Goal: Transaction & Acquisition: Purchase product/service

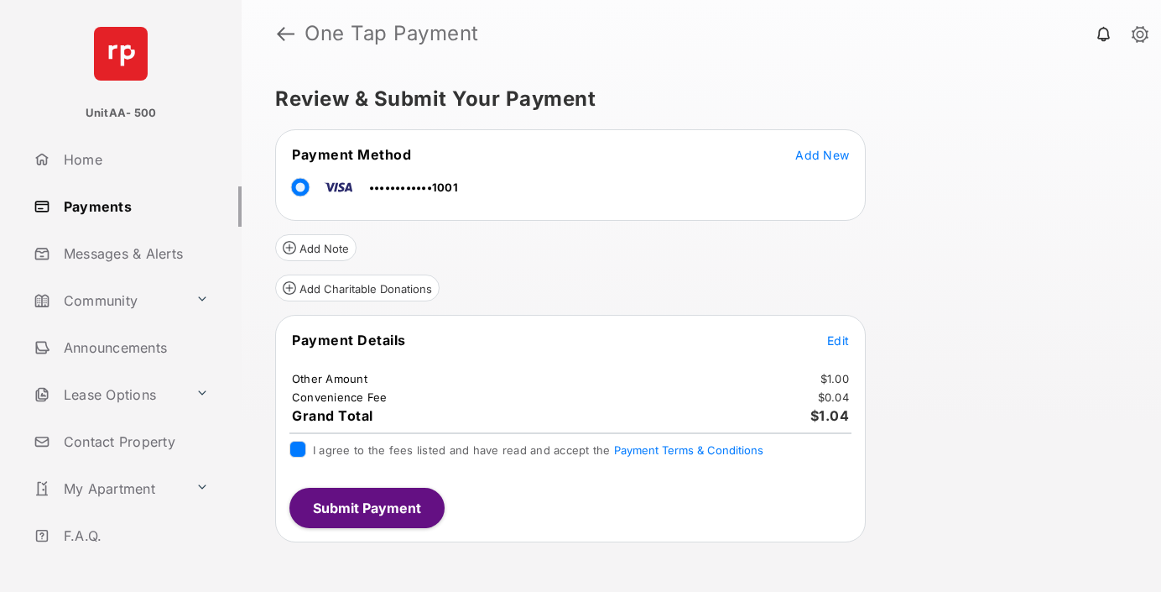
click at [366, 507] on button "Submit Payment" at bounding box center [367, 508] width 155 height 40
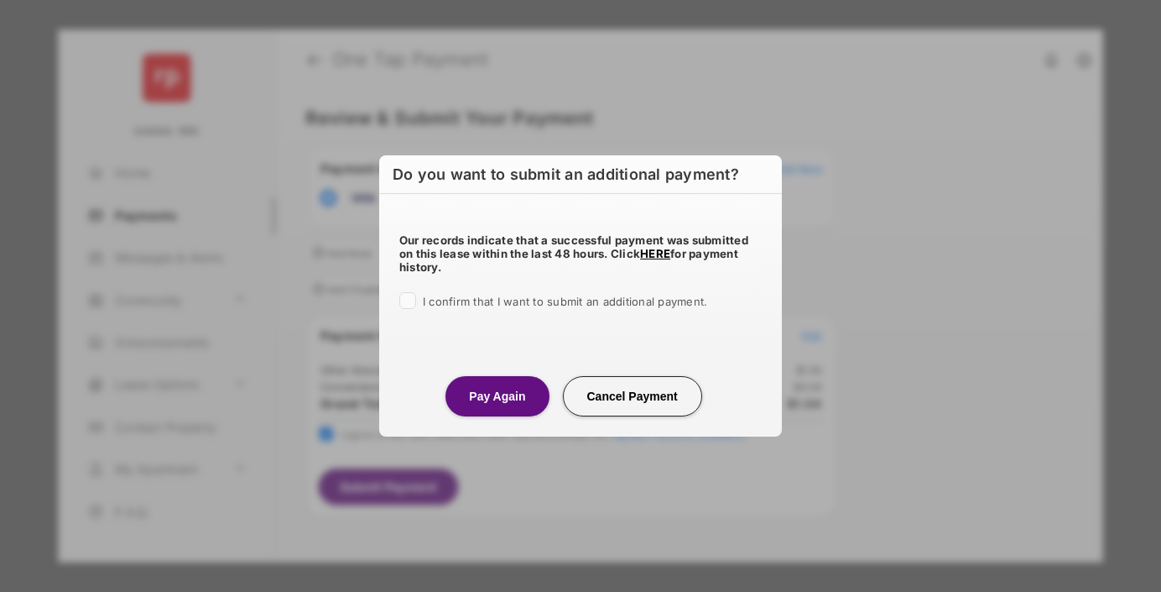
click at [497, 395] on button "Pay Again" at bounding box center [497, 396] width 103 height 40
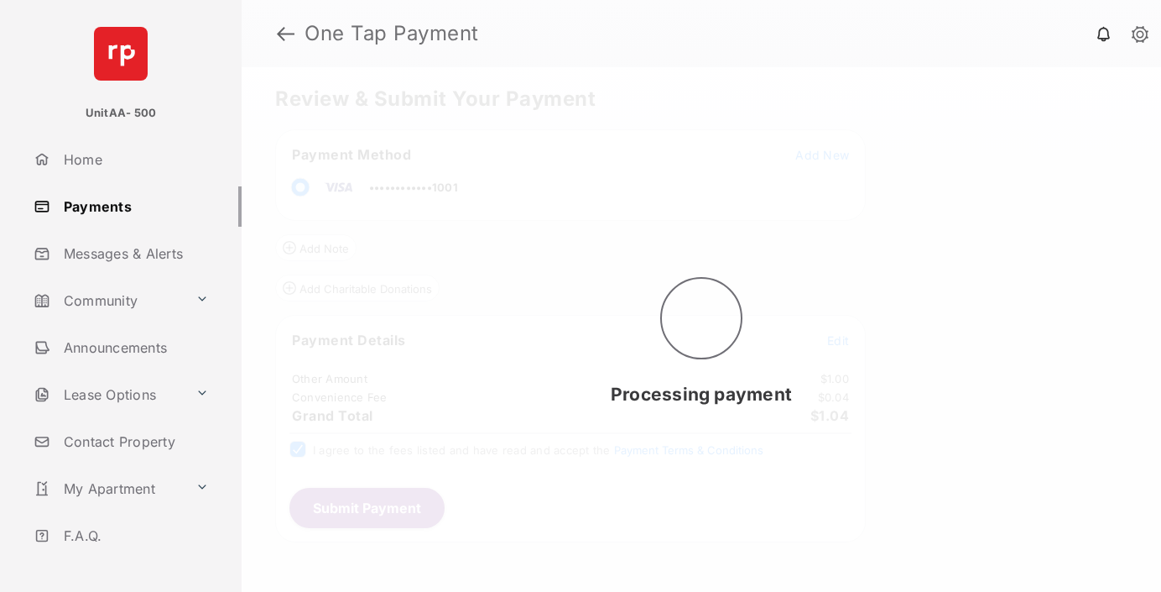
click at [131, 206] on link "Payments" at bounding box center [134, 206] width 215 height 40
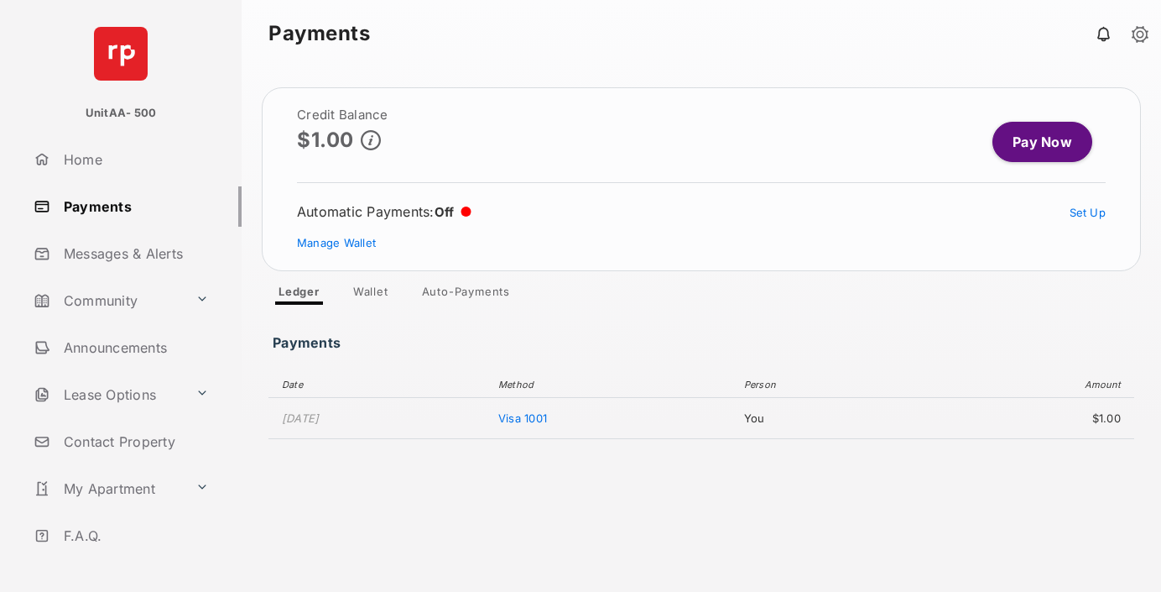
click at [1036, 142] on link "Pay Now" at bounding box center [1043, 142] width 100 height 40
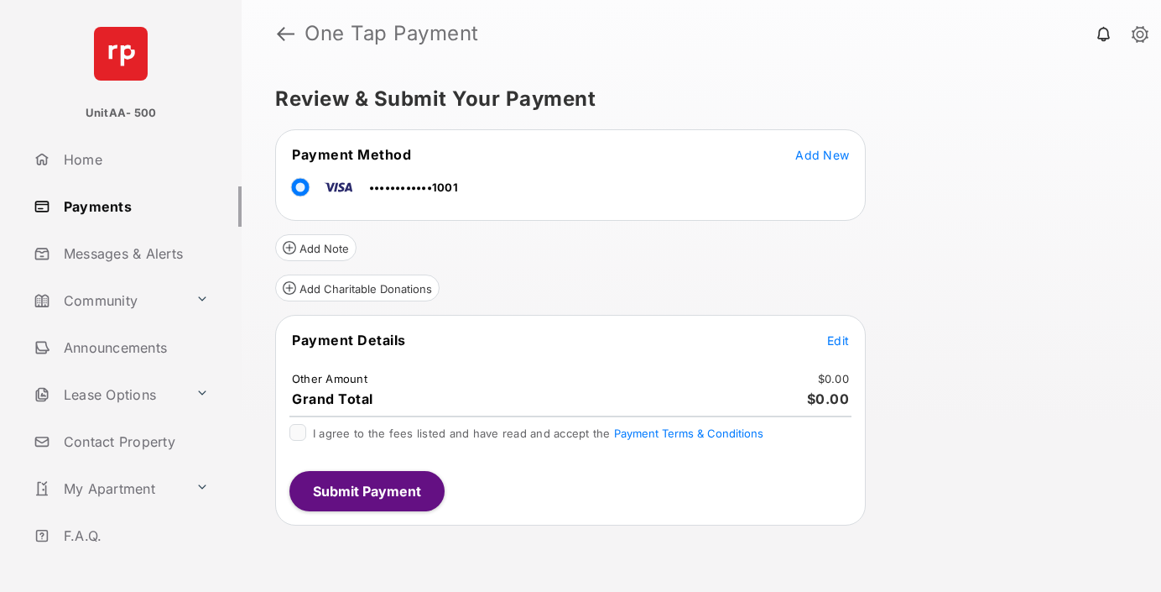
click at [838, 340] on span "Edit" at bounding box center [838, 340] width 22 height 14
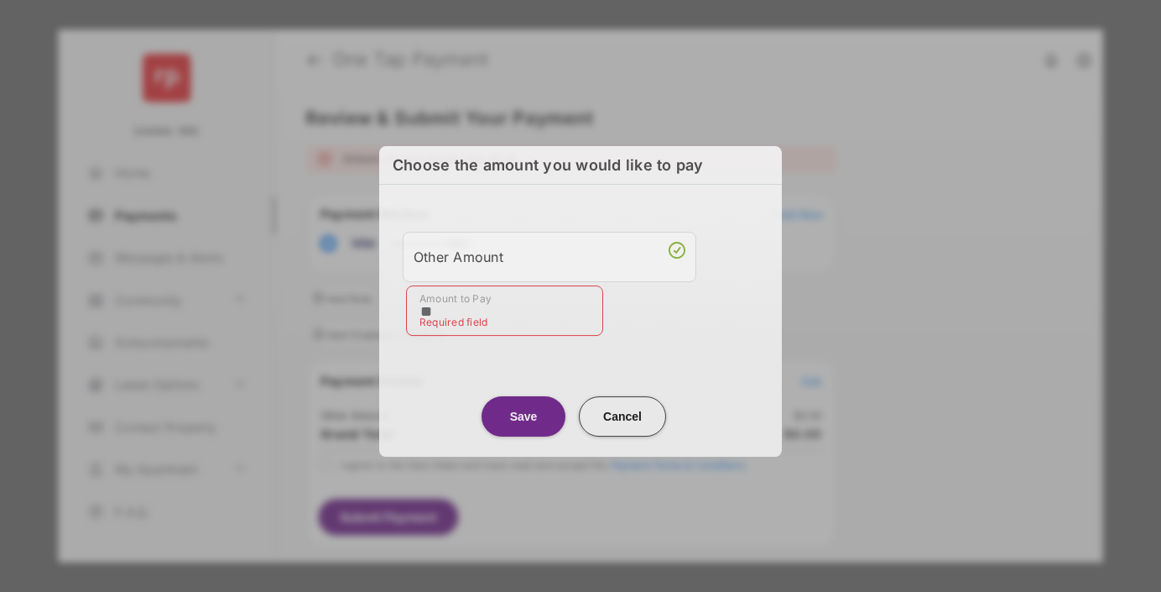
type input "**"
click at [524, 412] on button "Save" at bounding box center [524, 416] width 84 height 40
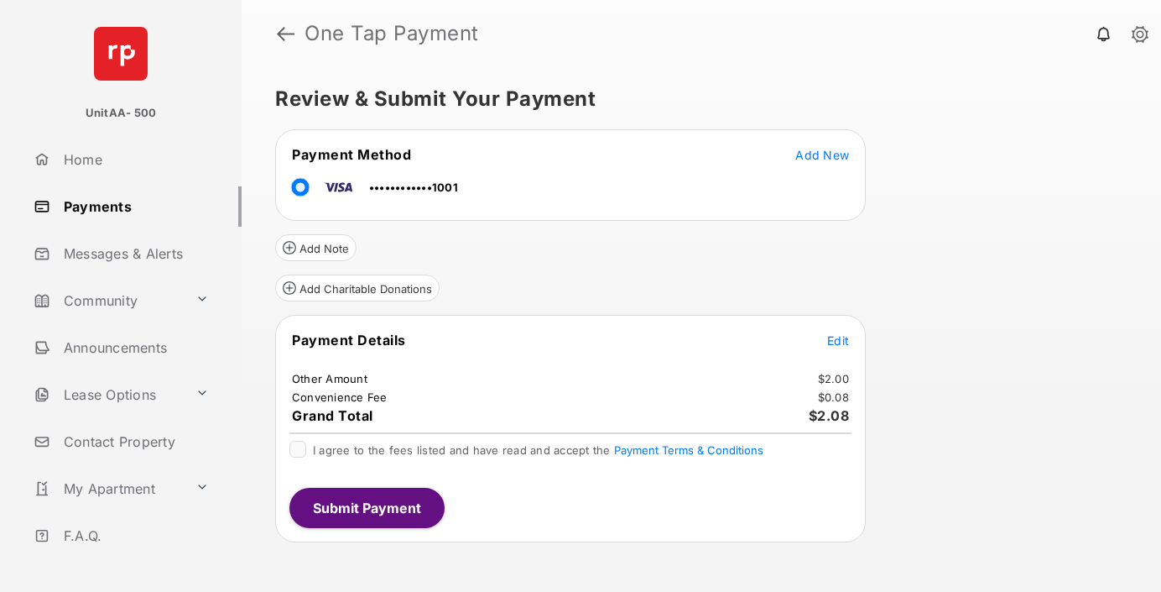
click at [366, 507] on button "Submit Payment" at bounding box center [367, 508] width 155 height 40
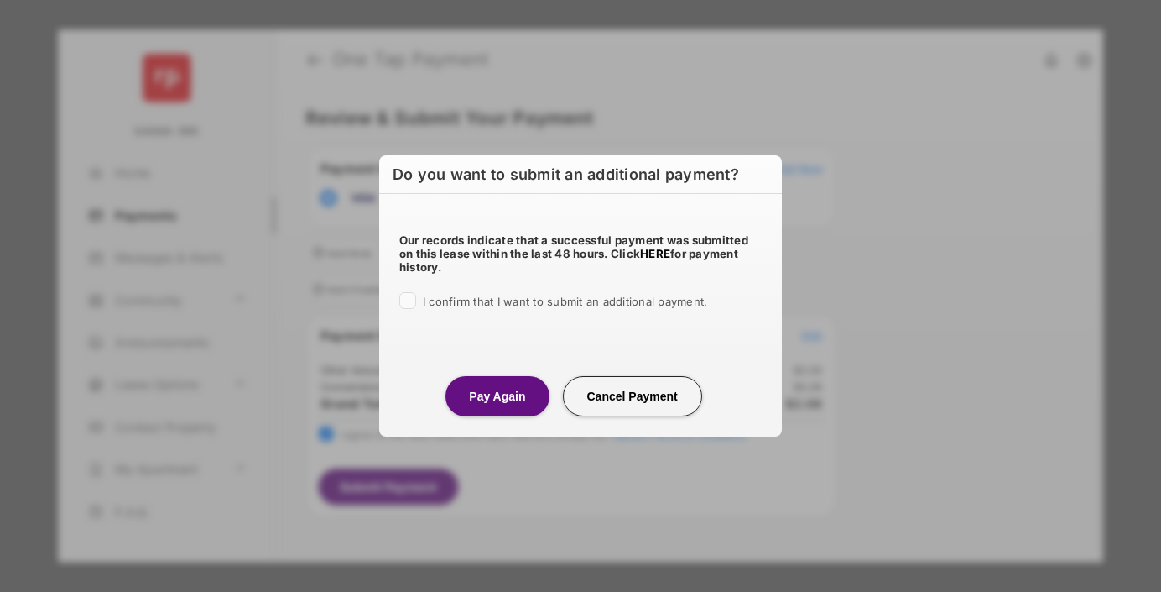
click at [497, 395] on button "Pay Again" at bounding box center [497, 396] width 103 height 40
